Goal: Task Accomplishment & Management: Manage account settings

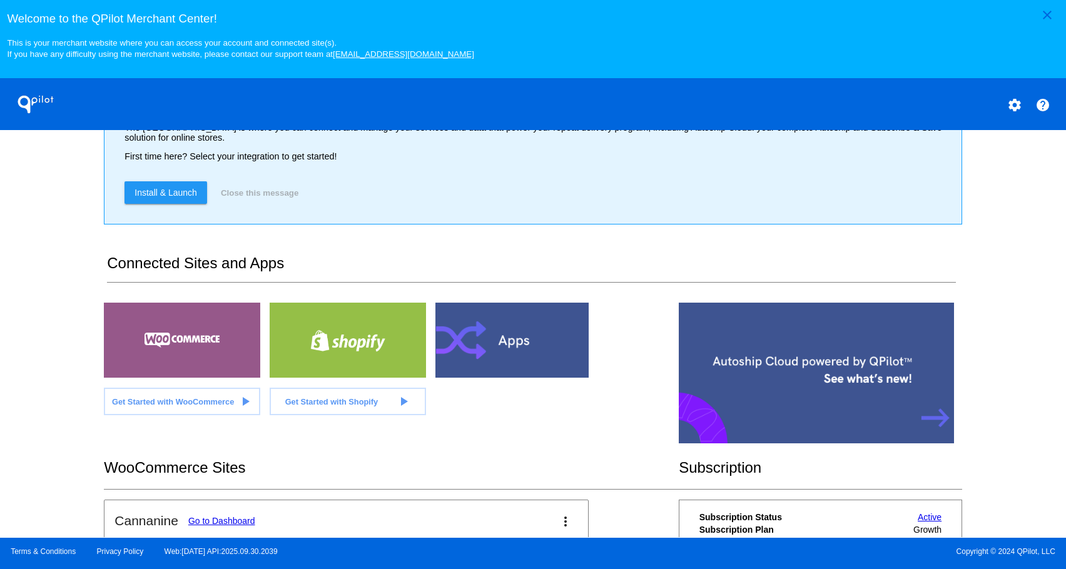
scroll to position [280, 0]
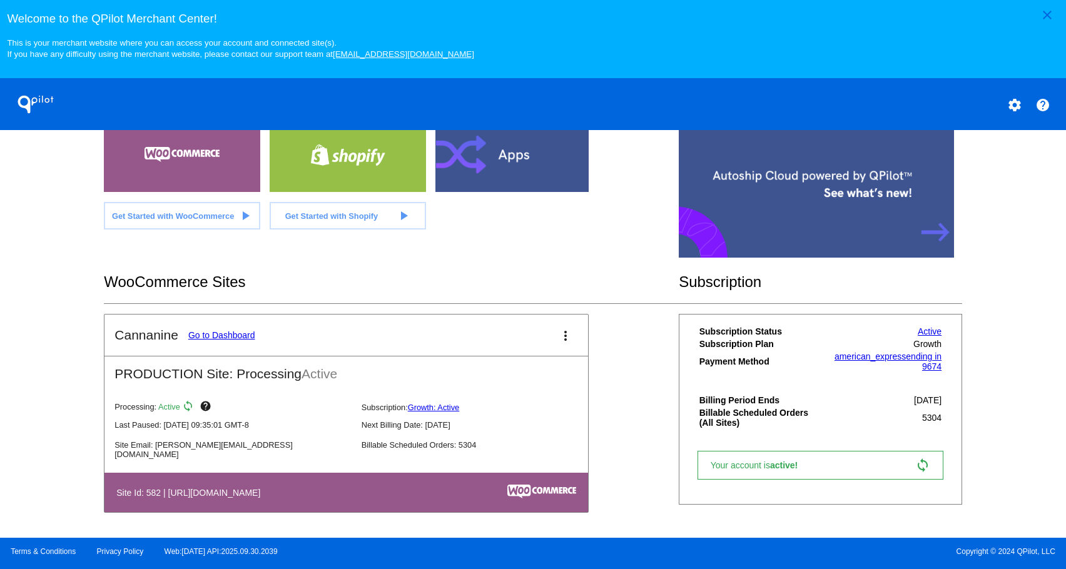
click at [213, 336] on link "Go to Dashboard" at bounding box center [221, 335] width 67 height 10
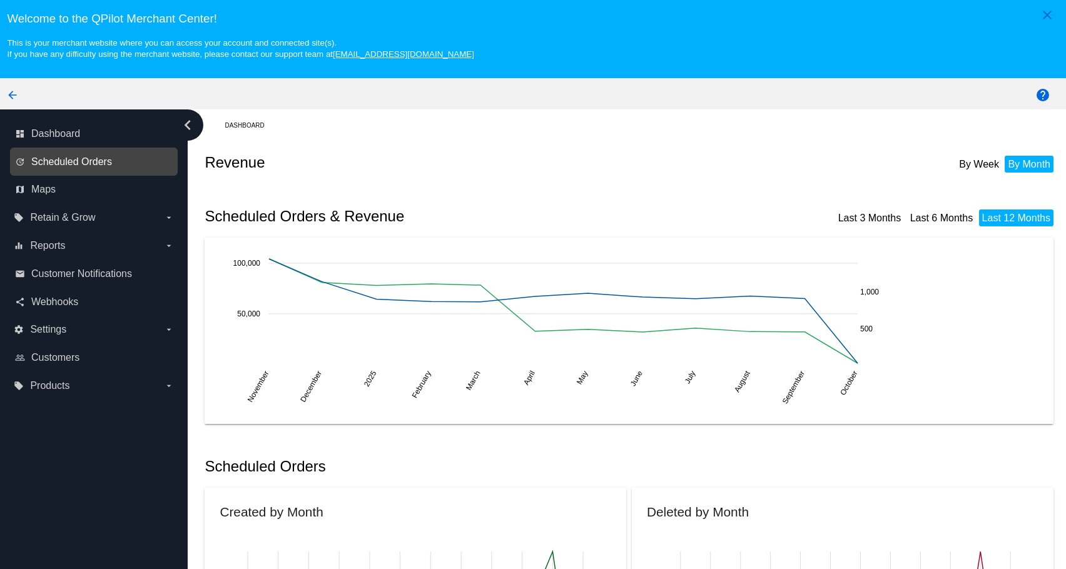
click at [73, 164] on span "Scheduled Orders" at bounding box center [71, 161] width 81 height 11
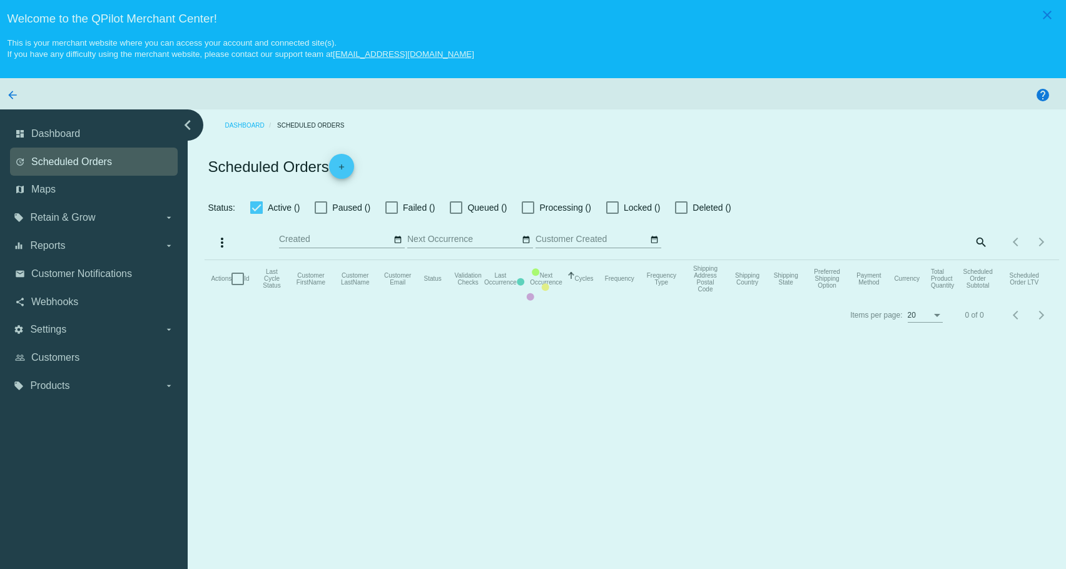
click at [204, 260] on mat-table "Actions Id Last Cycle Status Customer FirstName Customer LastName Customer Emai…" at bounding box center [631, 279] width 854 height 38
checkbox input "true"
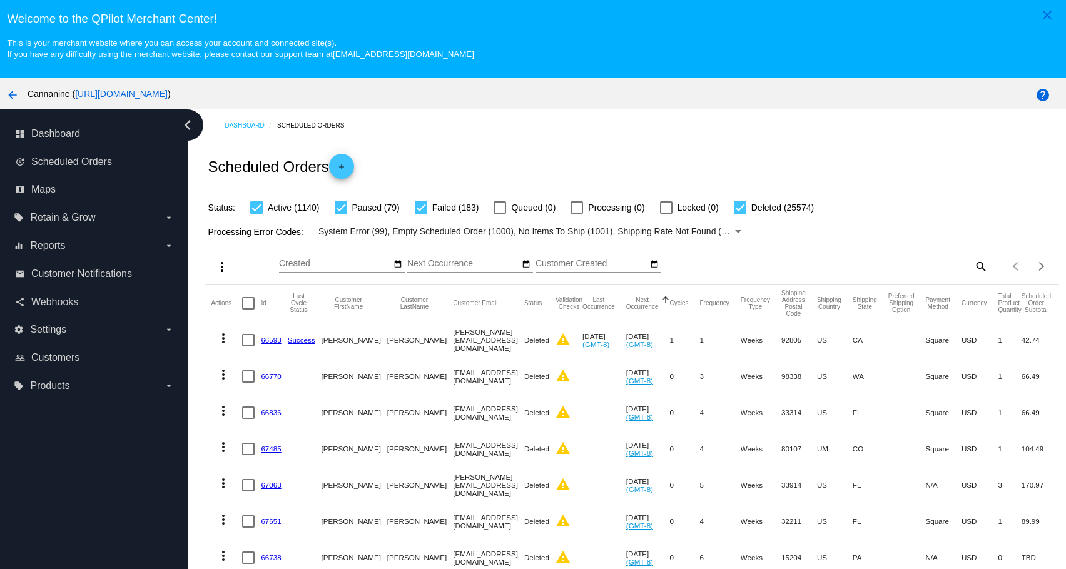
click at [972, 268] on mat-icon "search" at bounding box center [979, 265] width 15 height 19
click at [925, 265] on input "Search" at bounding box center [881, 264] width 213 height 10
paste input "[EMAIL_ADDRESS][DOMAIN_NAME]"
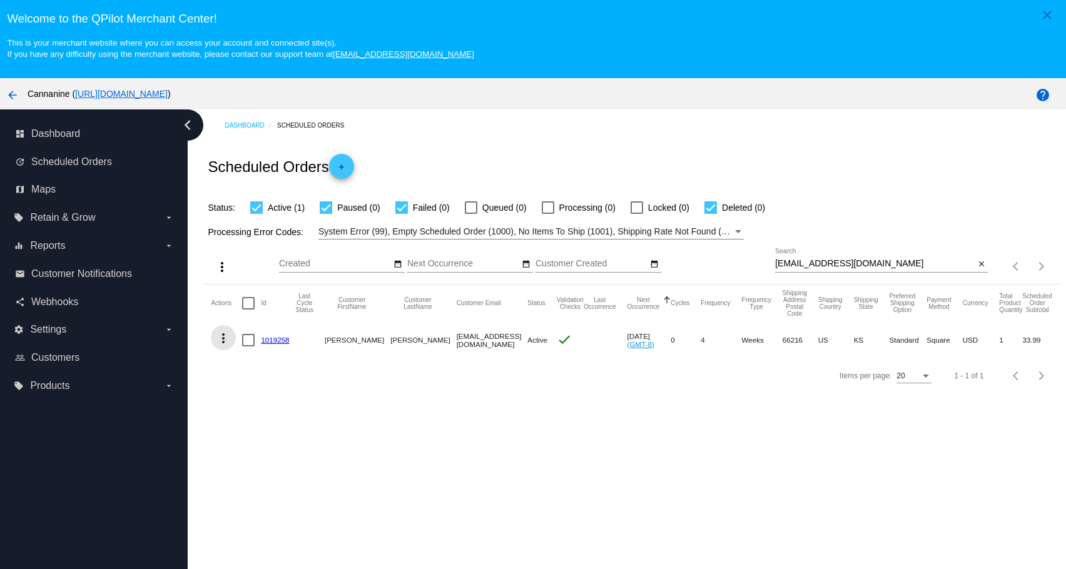
click at [226, 344] on mat-icon "more_vert" at bounding box center [223, 338] width 15 height 15
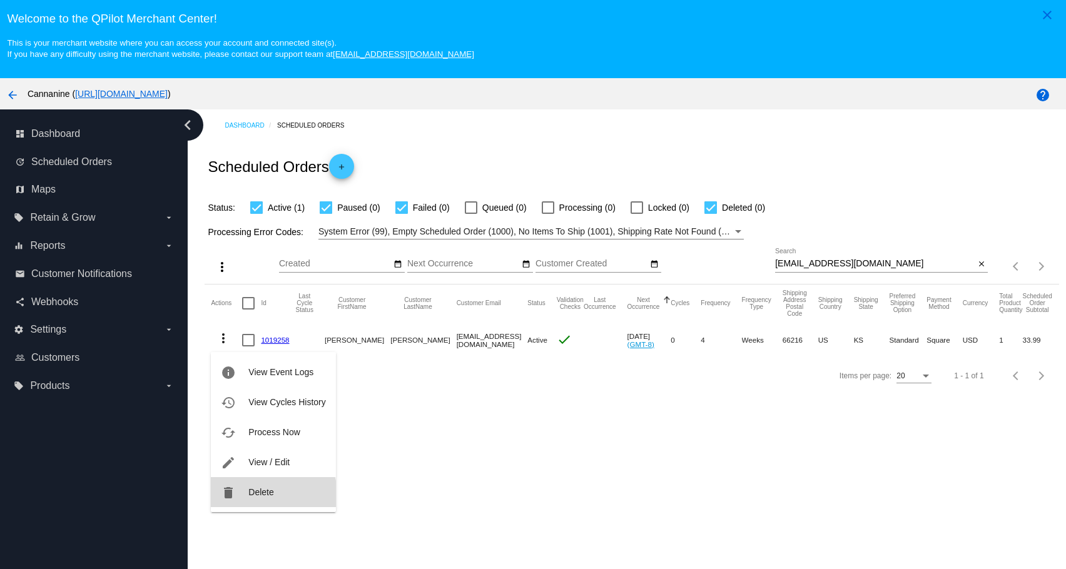
click at [245, 502] on button "delete Delete" at bounding box center [273, 492] width 124 height 30
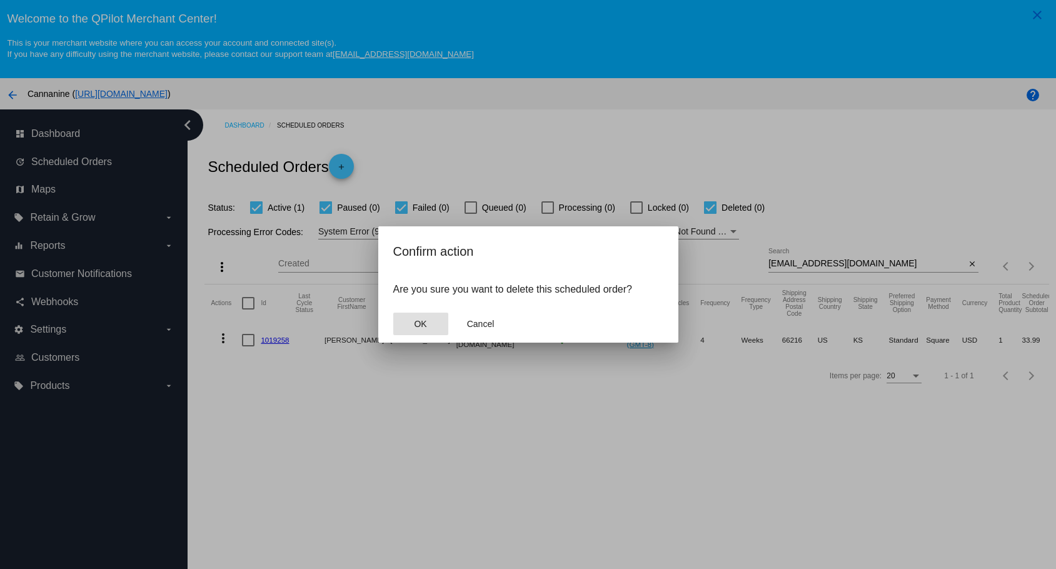
click at [413, 331] on button "OK" at bounding box center [420, 324] width 55 height 23
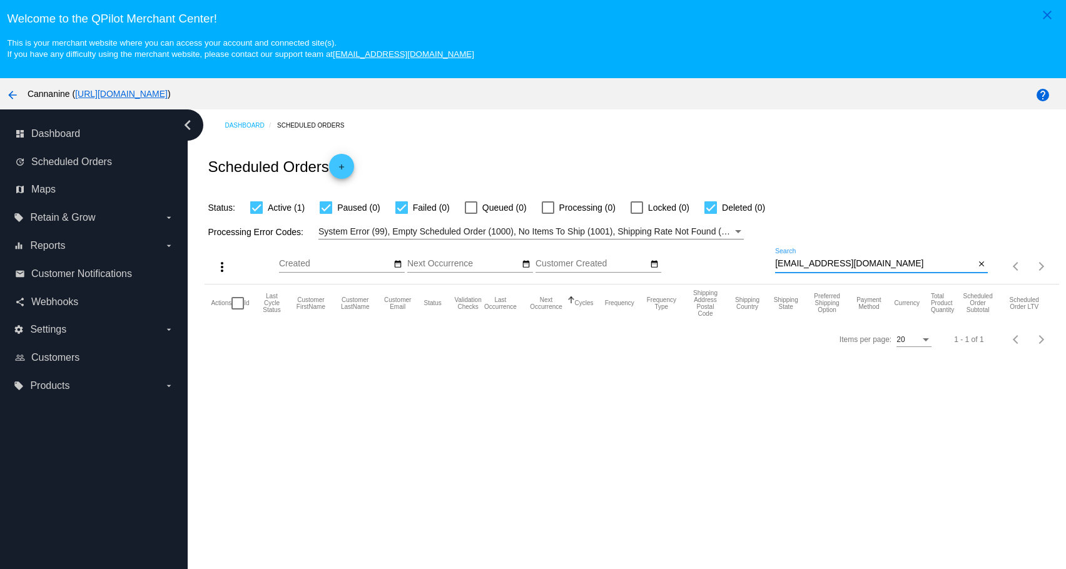
click at [874, 269] on input "[EMAIL_ADDRESS][DOMAIN_NAME]" at bounding box center [874, 264] width 199 height 10
type input "[EMAIL_ADDRESS][DOMAIN_NAME]"
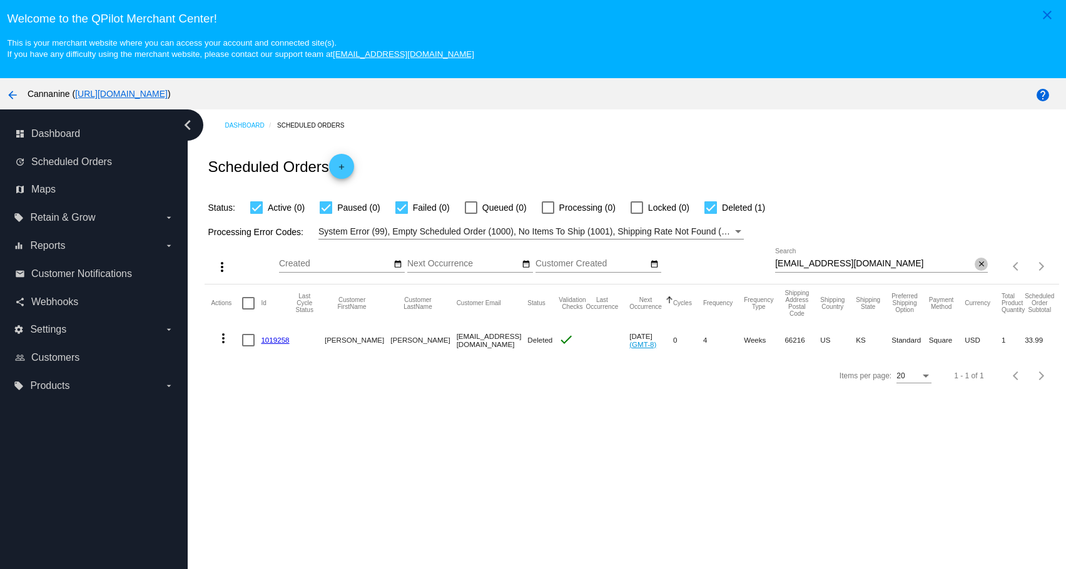
click at [977, 270] on mat-icon "close" at bounding box center [981, 265] width 9 height 10
